Goal: Task Accomplishment & Management: Manage account settings

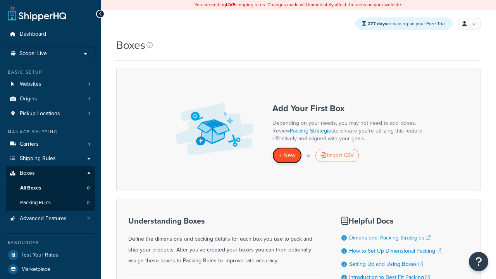
click at [287, 156] on span "+ New" at bounding box center [287, 155] width 17 height 9
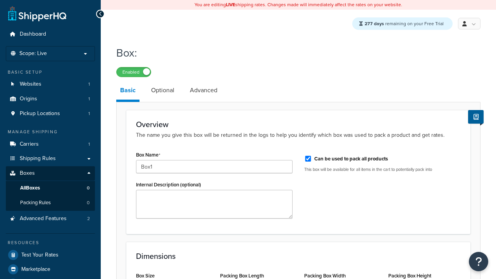
select select "usps_small"
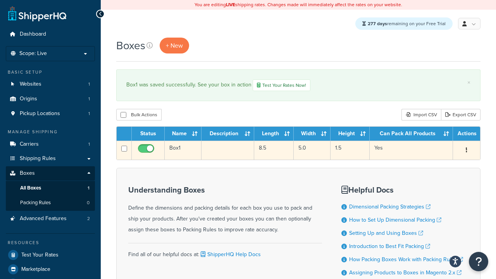
click at [147, 151] on input "checkbox" at bounding box center [146, 151] width 21 height 10
checkbox input "false"
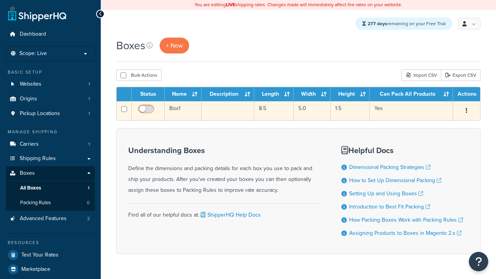
click at [147, 112] on input "checkbox" at bounding box center [146, 111] width 21 height 10
checkbox input "true"
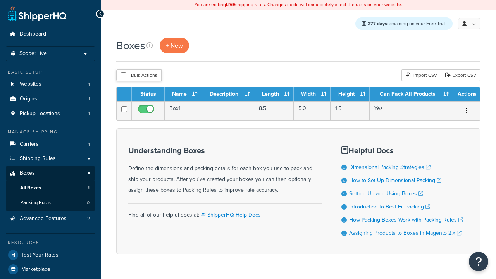
click at [123, 76] on input "checkbox" at bounding box center [123, 75] width 6 height 6
checkbox input "true"
click at [0, 0] on button "Delete" at bounding box center [0, 0] width 0 height 0
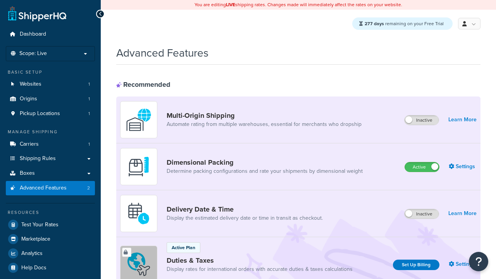
click at [422, 167] on label "Active" at bounding box center [422, 166] width 34 height 9
